Goal: Entertainment & Leisure: Consume media (video, audio)

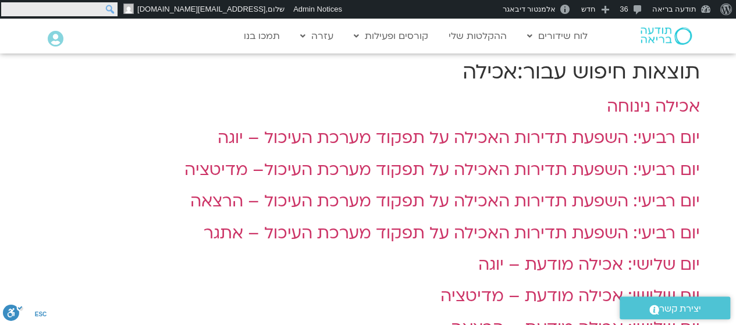
click at [11, 7] on form "חיפוש חיפוש" at bounding box center [59, 9] width 119 height 19
click at [10, 9] on input "חיפוש" at bounding box center [59, 9] width 116 height 14
type input "[PERSON_NAME]"
click input "חיפוש" at bounding box center [0, 0] width 0 height 0
click at [70, 6] on input "[PERSON_NAME]" at bounding box center [59, 9] width 116 height 14
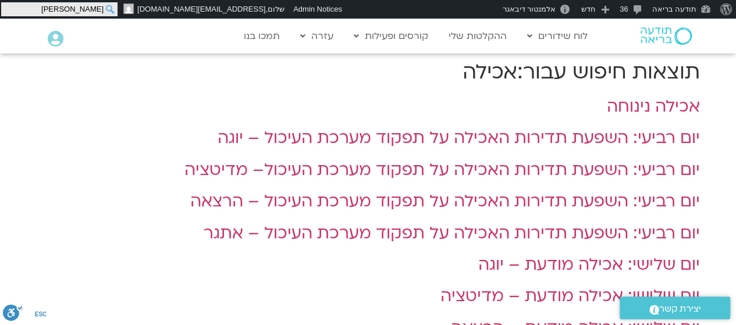
click at [70, 6] on input "[PERSON_NAME]" at bounding box center [59, 9] width 116 height 14
click at [70, 6] on input "bgnv" at bounding box center [59, 9] width 116 height 14
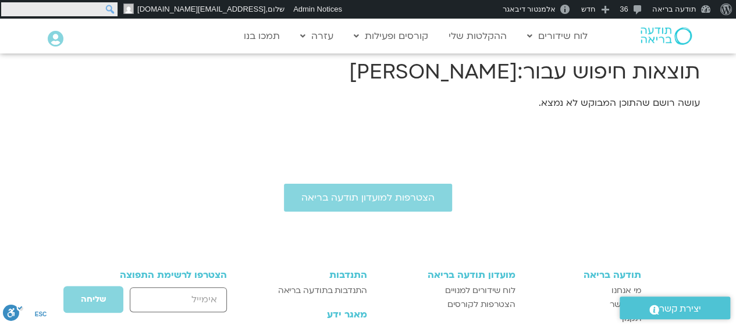
click at [13, 6] on input "חיפוש" at bounding box center [59, 9] width 116 height 14
click at [9, 9] on input "חיפוש" at bounding box center [59, 9] width 116 height 14
type input "[PERSON_NAME]"
click input "חיפוש" at bounding box center [0, 0] width 0 height 0
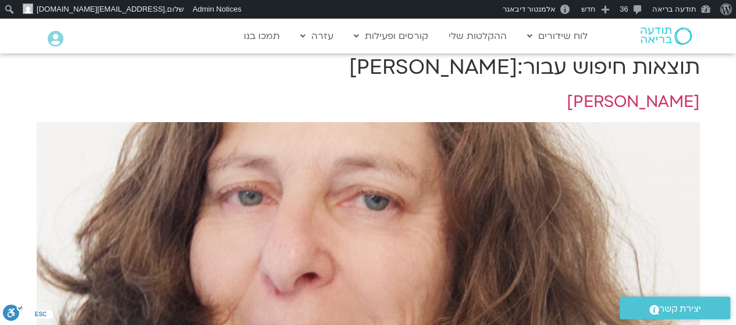
scroll to position [4, 0]
click at [674, 102] on link "נעמה כהן" at bounding box center [633, 102] width 133 height 22
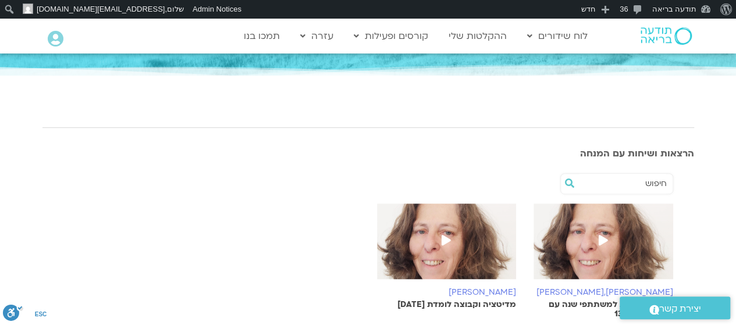
scroll to position [116, 0]
click at [608, 241] on icon at bounding box center [603, 240] width 9 height 10
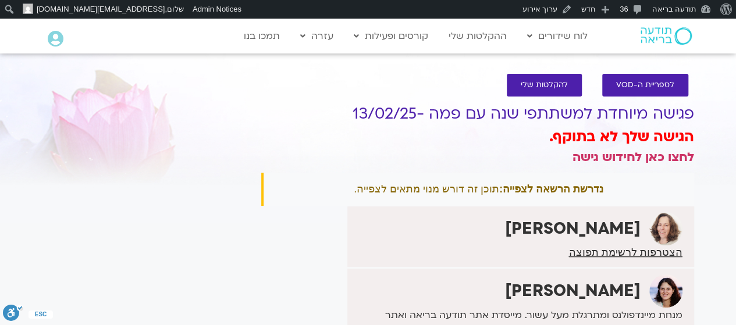
scroll to position [22, 0]
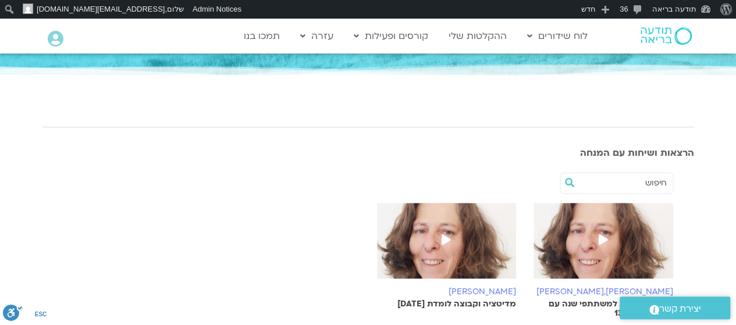
click at [448, 228] on img at bounding box center [447, 246] width 140 height 87
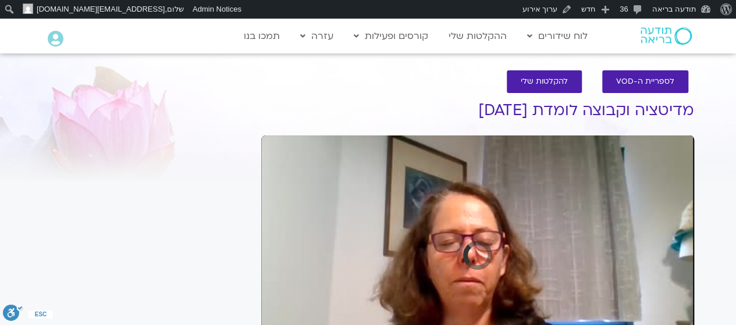
scroll to position [169, 0]
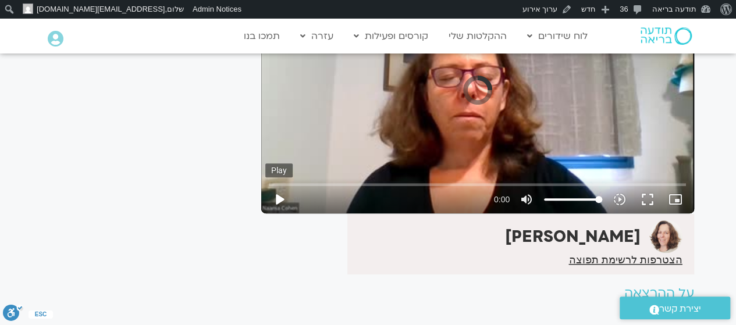
click at [279, 204] on button "play_arrow" at bounding box center [279, 200] width 28 height 28
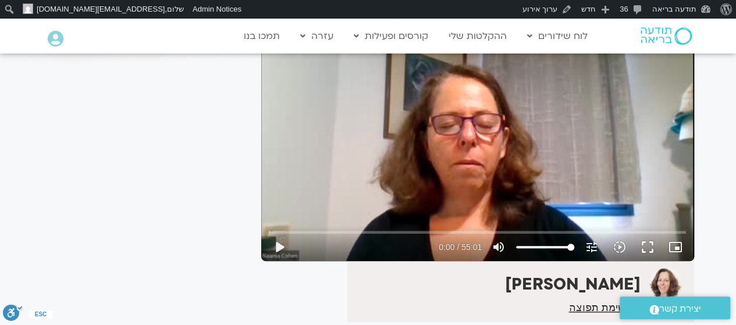
scroll to position [121, 0]
click at [281, 252] on button "play_arrow" at bounding box center [279, 247] width 28 height 28
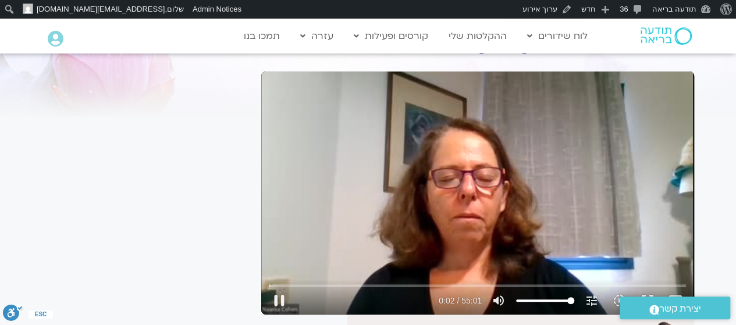
scroll to position [75, 0]
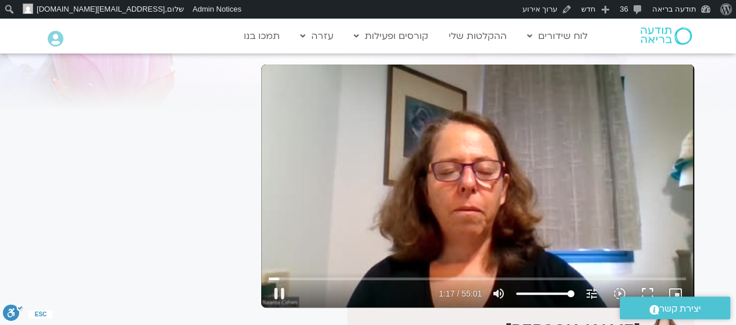
click at [477, 169] on div "Skip Ad 3:45 pause 1:17 / 55:01 volume_up Mute tune Resolution Auto 240p slow_m…" at bounding box center [477, 186] width 433 height 243
type input "77.841816"
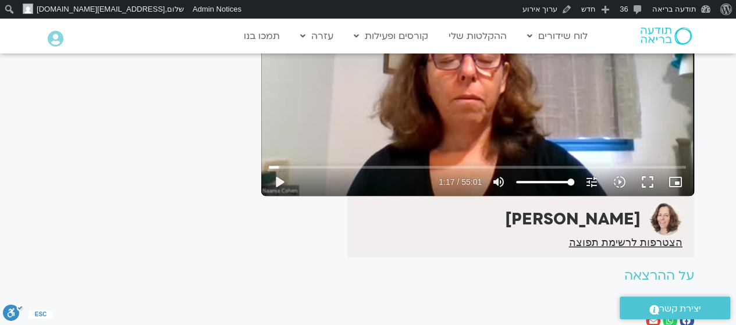
scroll to position [0, 0]
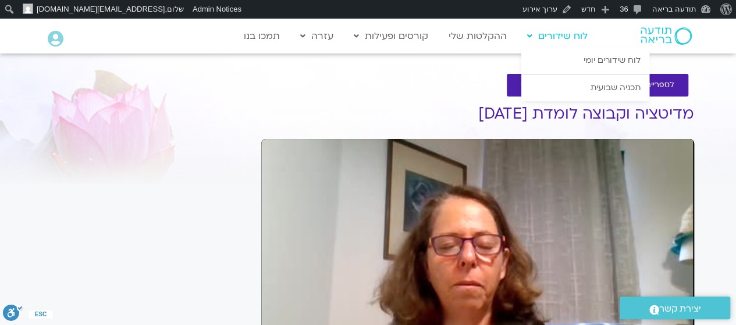
click at [549, 42] on link "לוח שידורים" at bounding box center [558, 36] width 72 height 22
click at [595, 63] on link "לוח שידורים יומי" at bounding box center [586, 60] width 128 height 27
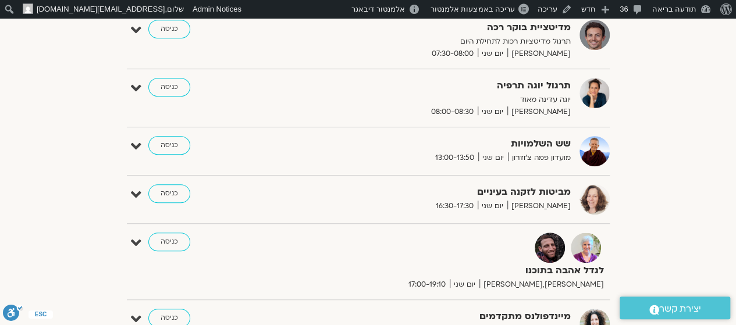
scroll to position [263, 0]
